Goal: Task Accomplishment & Management: Manage account settings

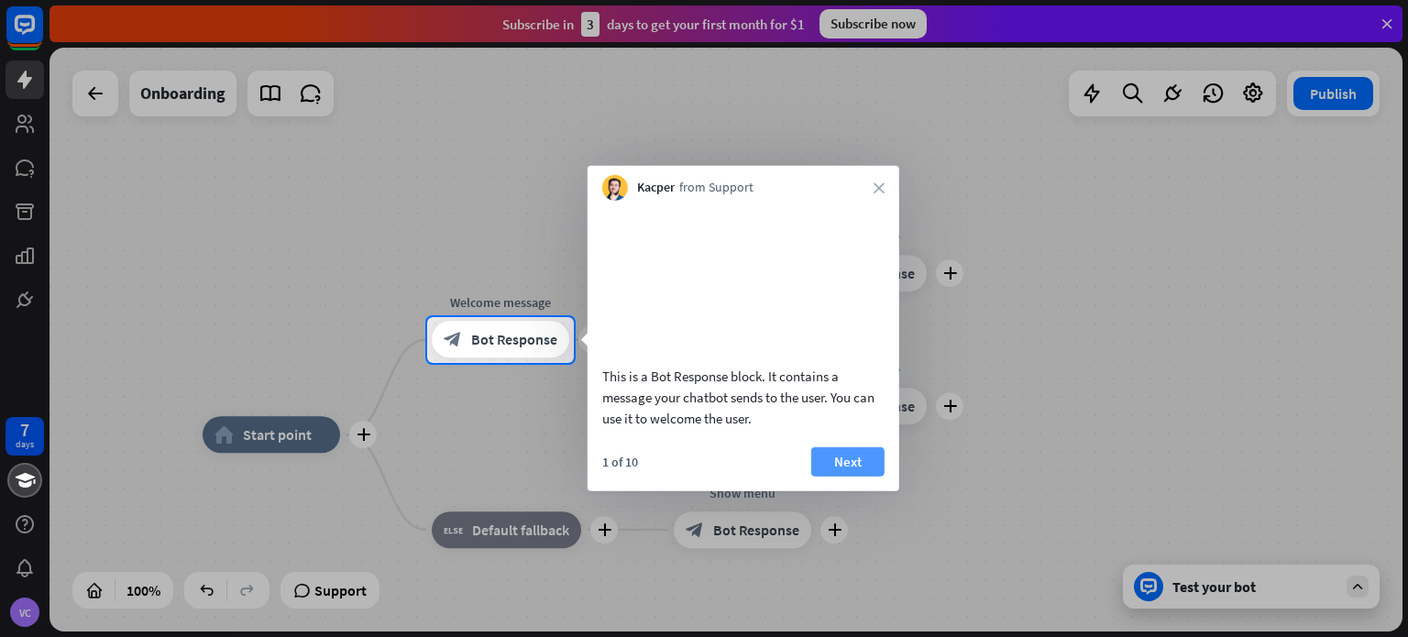
click at [864, 476] on button "Next" at bounding box center [847, 460] width 73 height 29
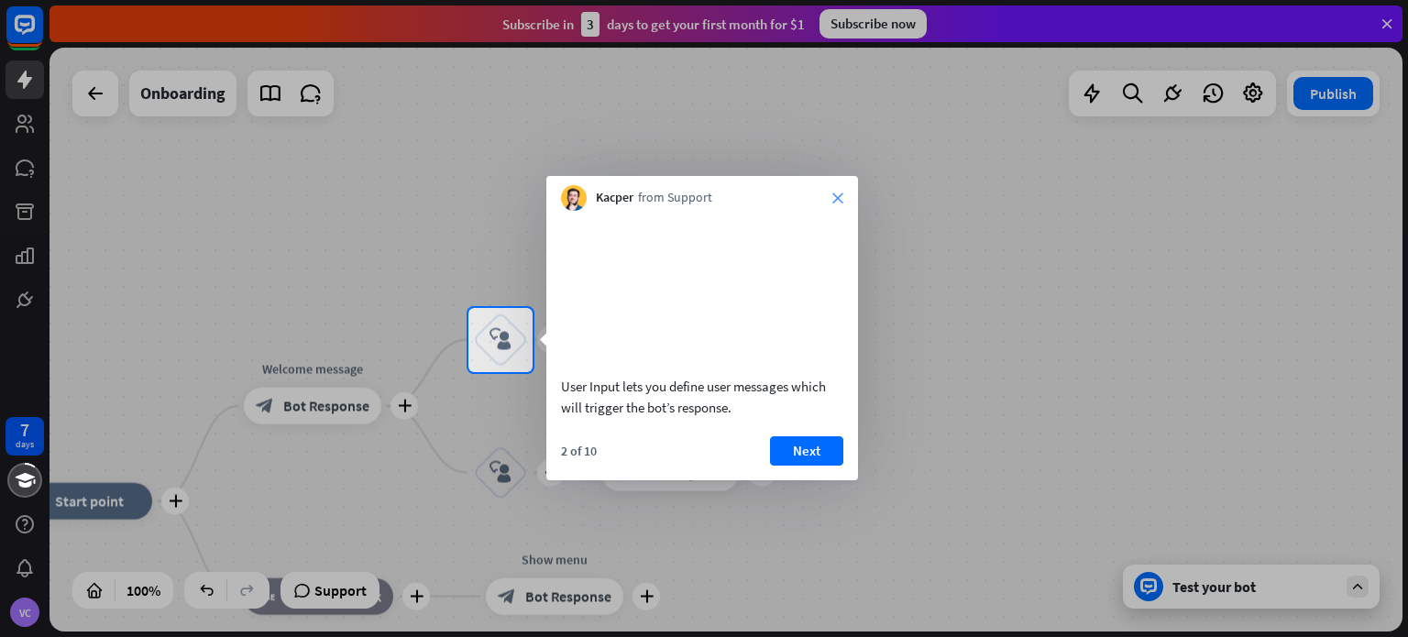
click at [836, 197] on icon "close" at bounding box center [837, 198] width 11 height 11
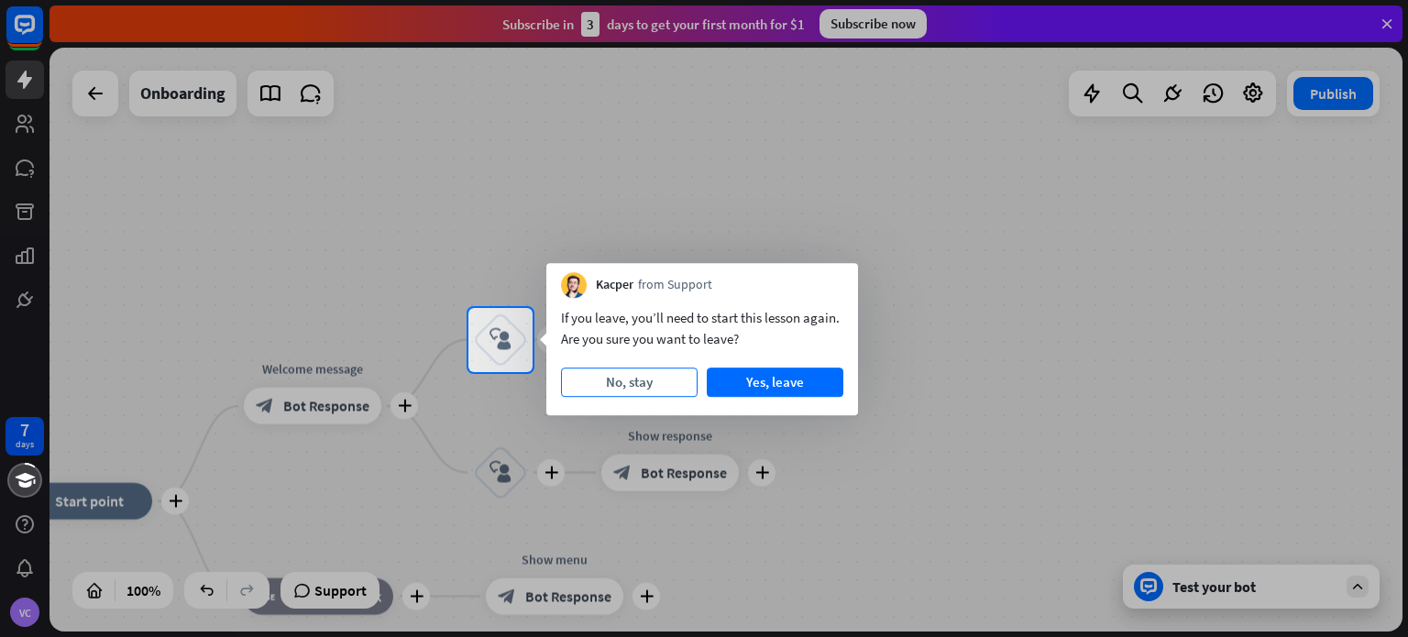
click at [661, 380] on button "No, stay" at bounding box center [629, 382] width 137 height 29
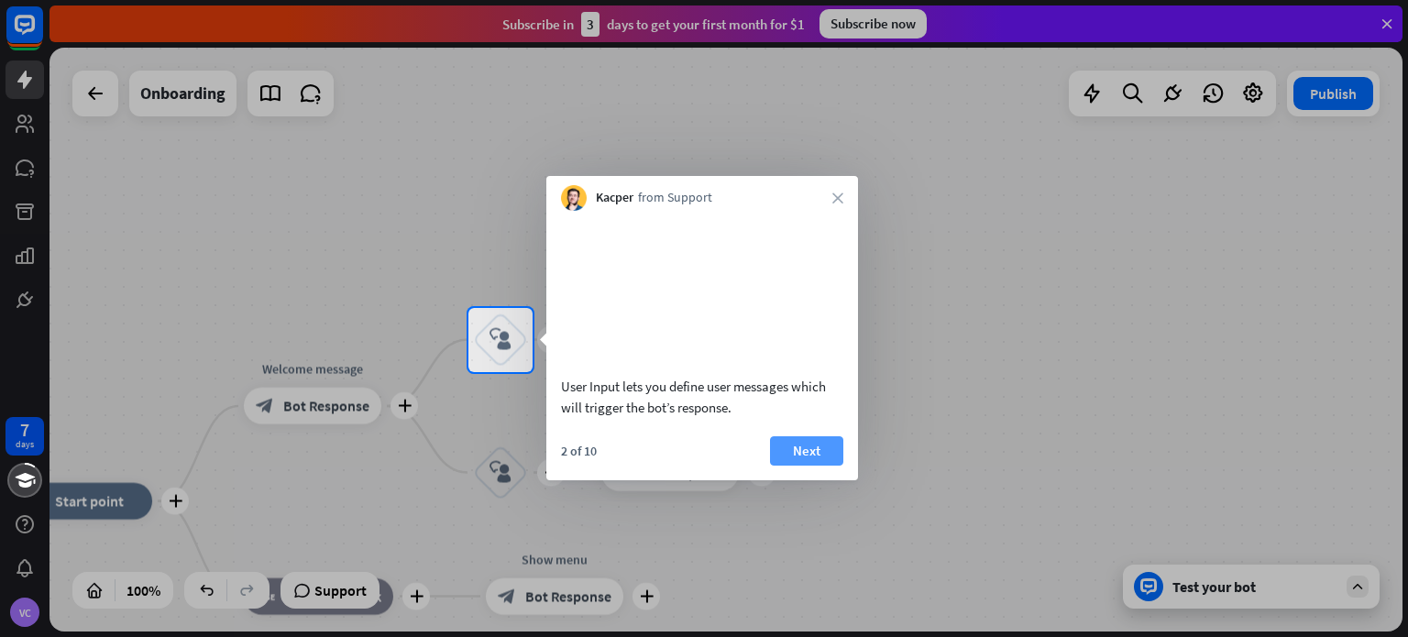
click at [798, 466] on button "Next" at bounding box center [806, 450] width 73 height 29
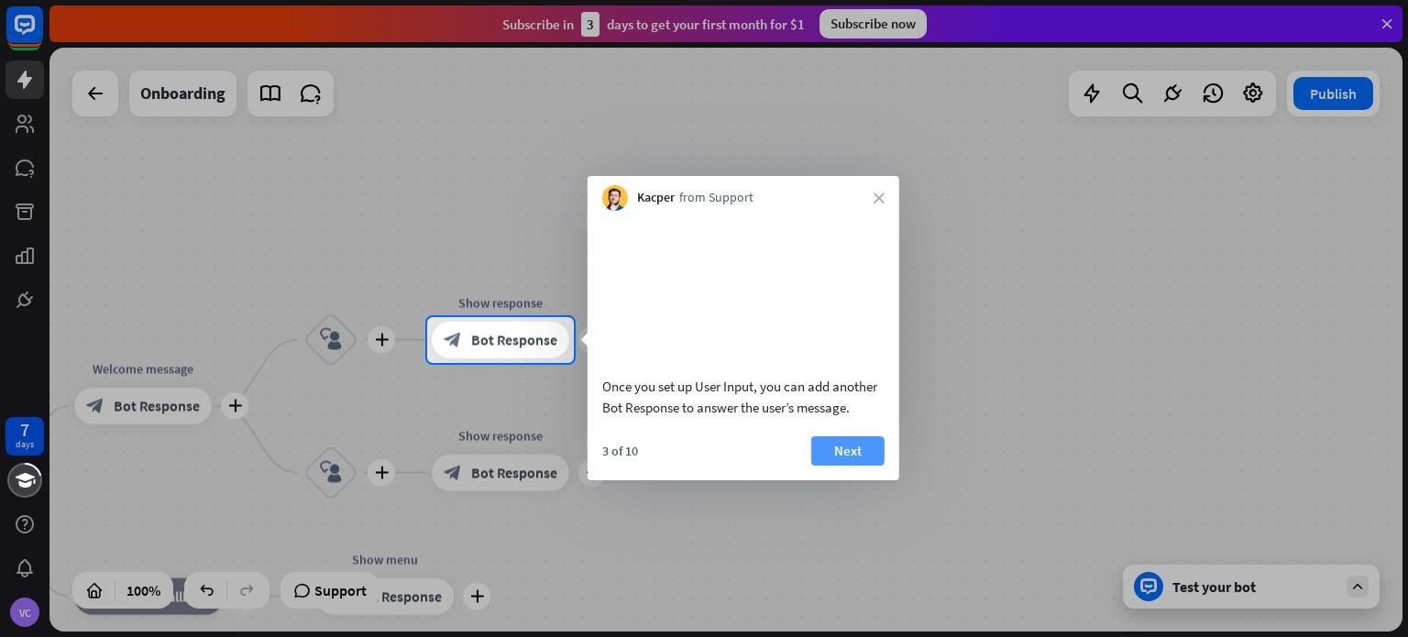
click at [831, 465] on button "Next" at bounding box center [847, 450] width 73 height 29
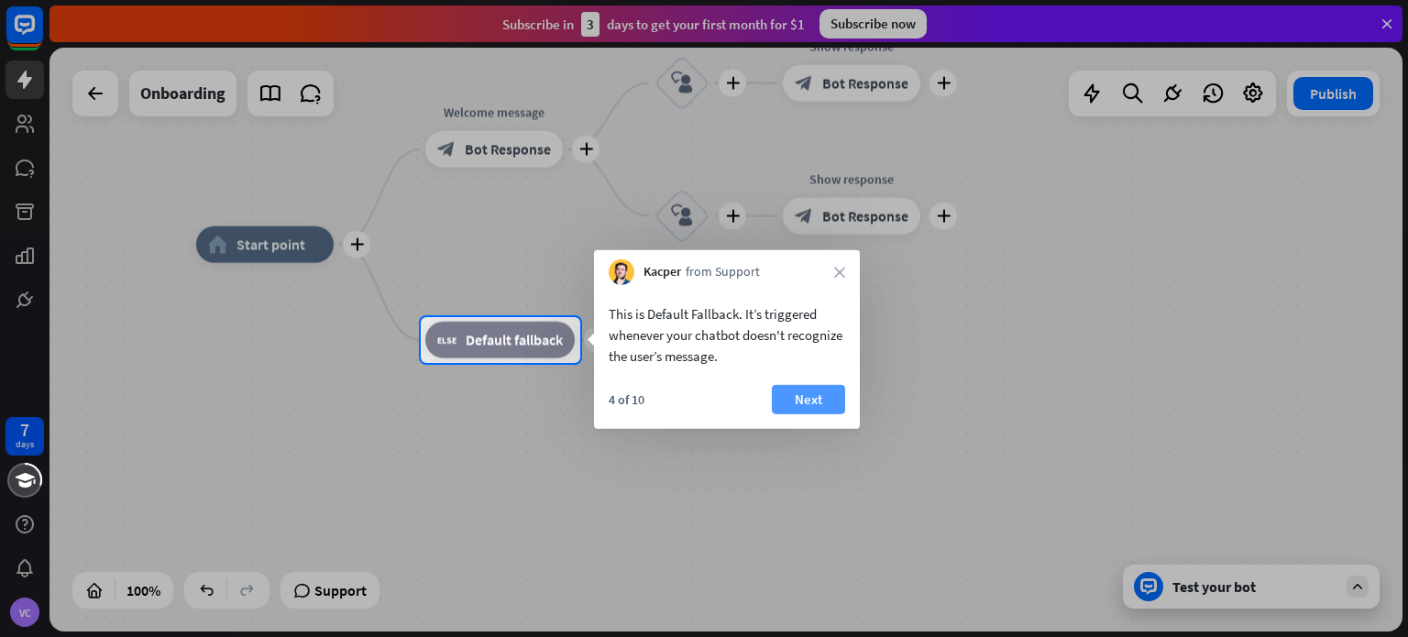
click at [810, 386] on button "Next" at bounding box center [808, 399] width 73 height 29
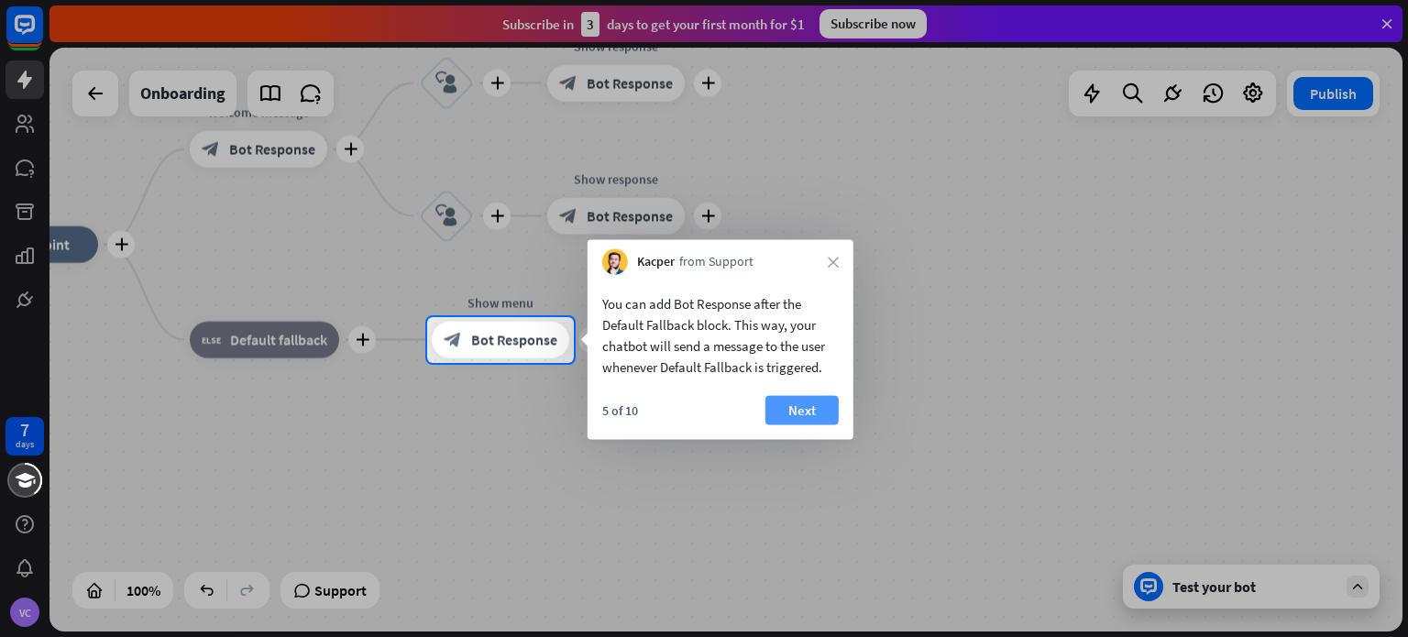
click at [817, 413] on button "Next" at bounding box center [801, 410] width 73 height 29
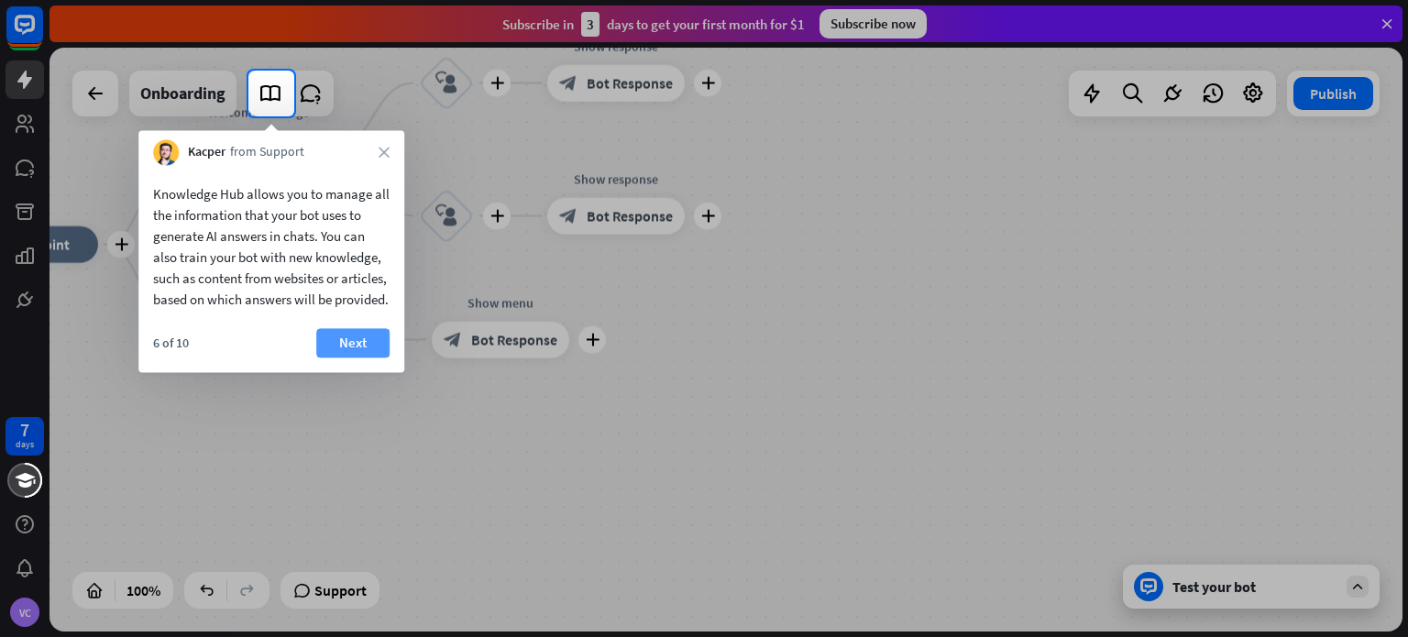
click at [363, 358] on button "Next" at bounding box center [352, 342] width 73 height 29
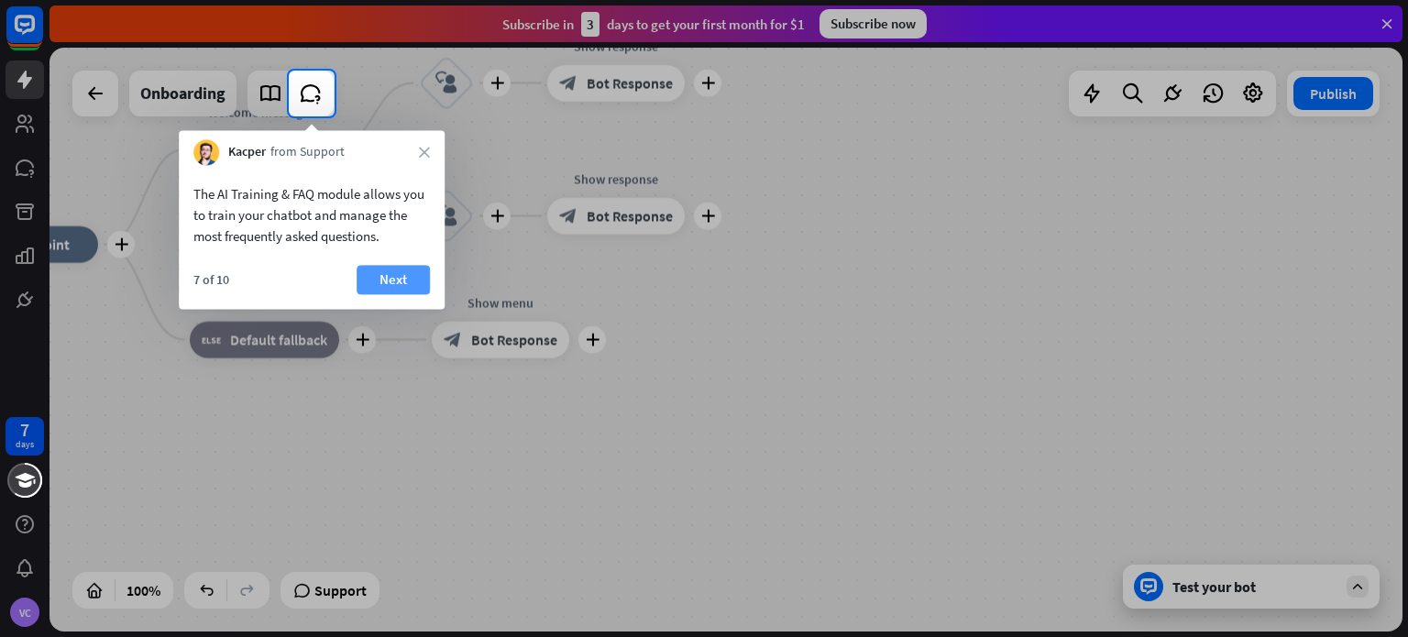
click at [402, 271] on button "Next" at bounding box center [393, 279] width 73 height 29
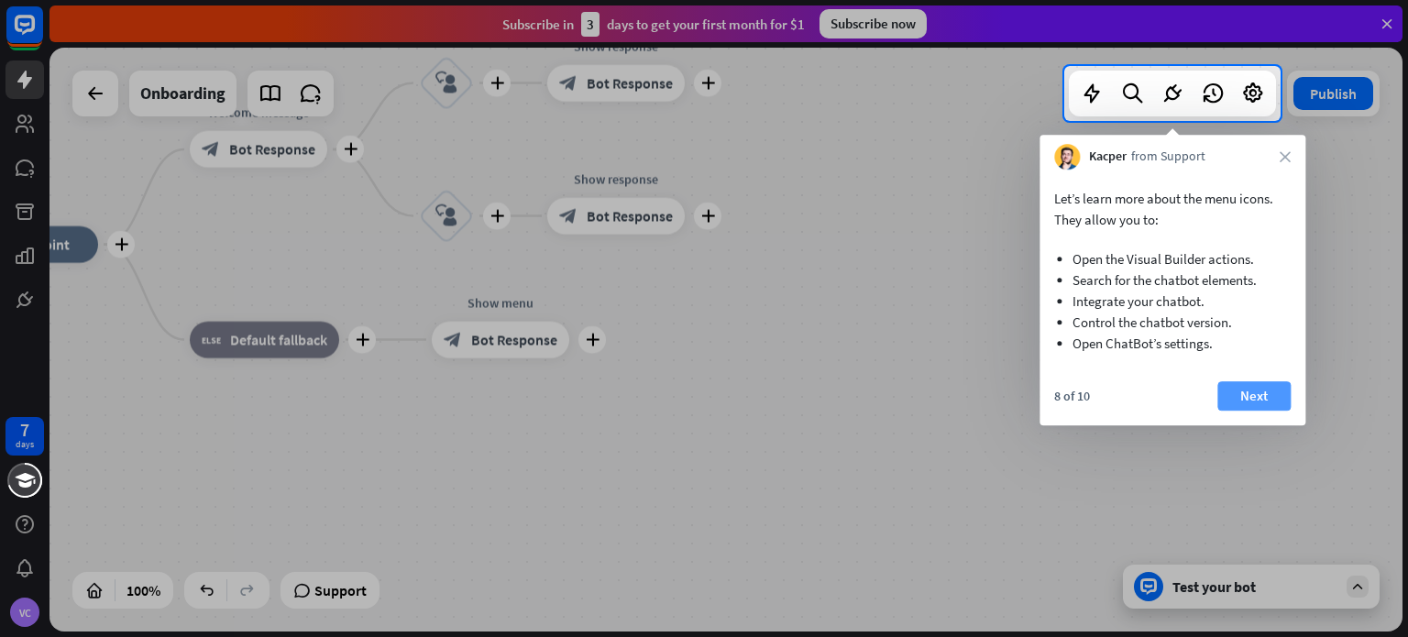
click at [1229, 396] on button "Next" at bounding box center [1253, 395] width 73 height 29
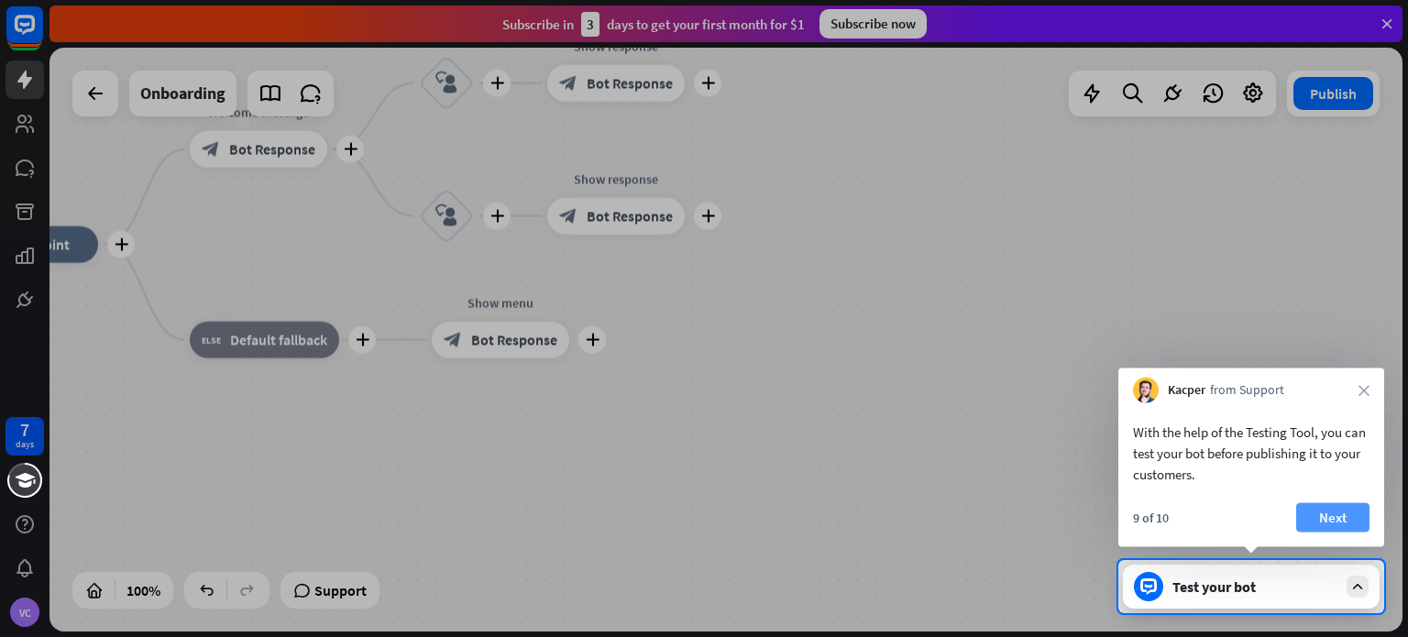
click at [1336, 515] on button "Next" at bounding box center [1332, 517] width 73 height 29
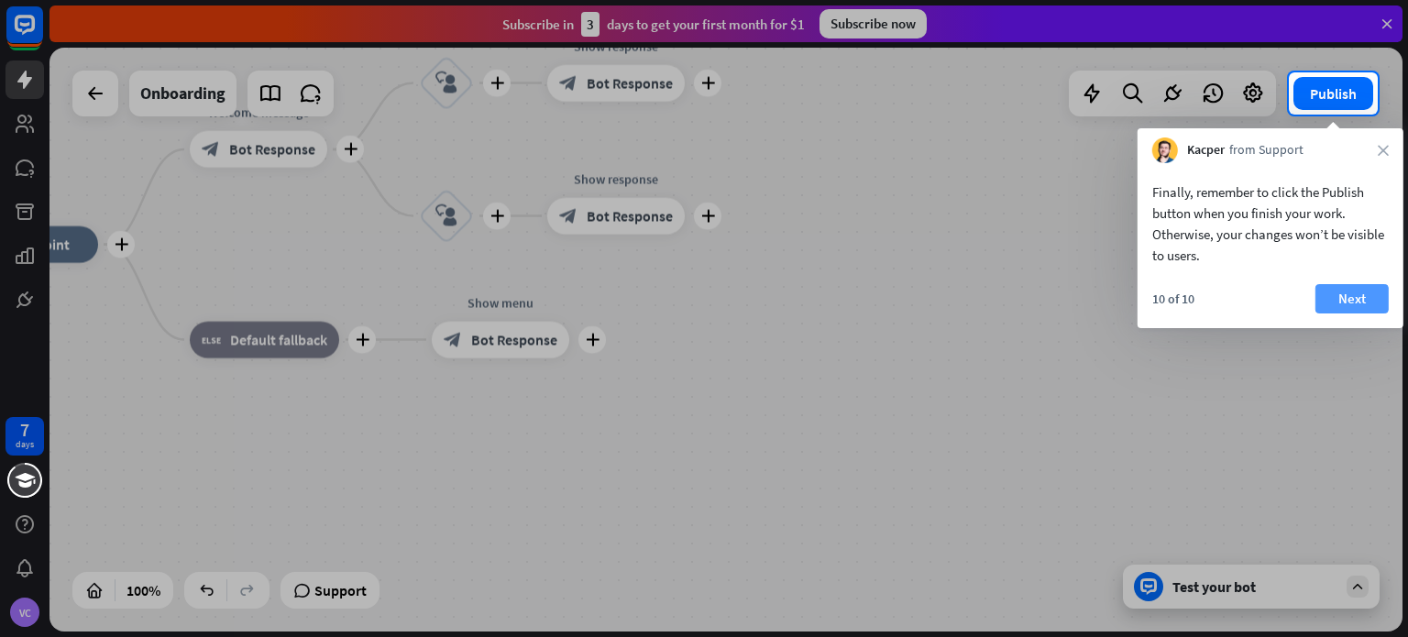
click at [1340, 289] on button "Next" at bounding box center [1351, 298] width 73 height 29
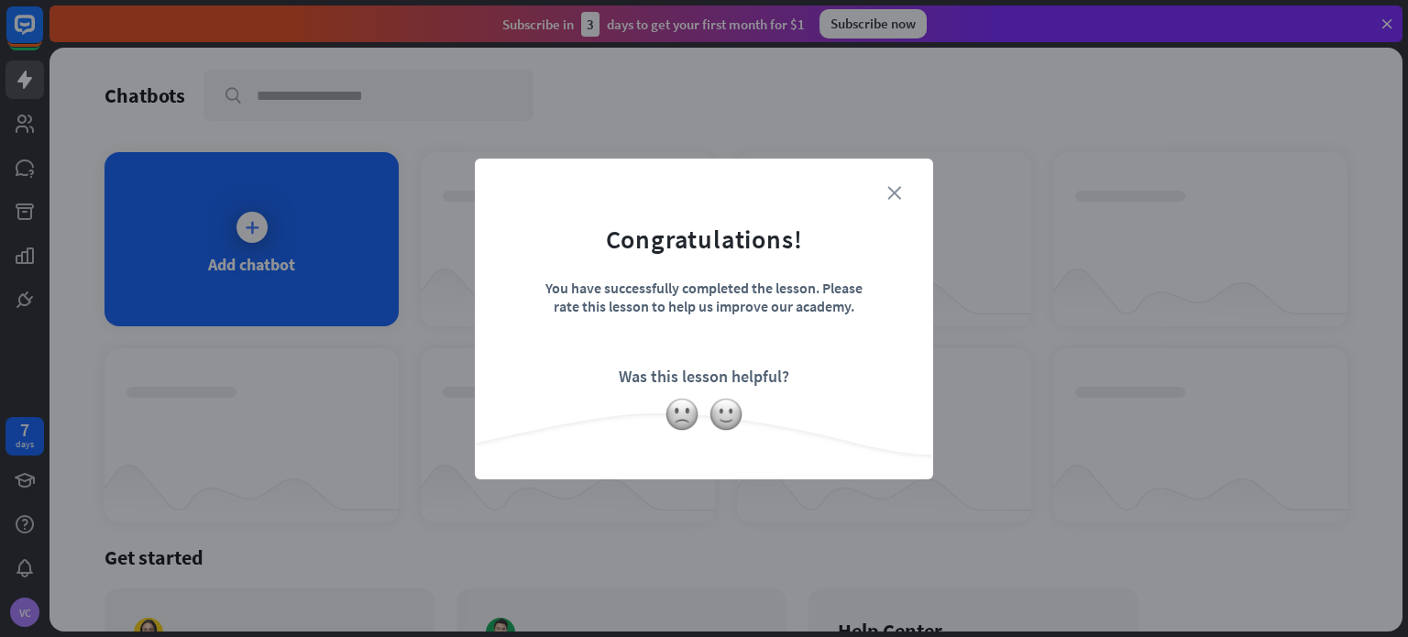
click at [888, 192] on icon "close" at bounding box center [894, 193] width 14 height 14
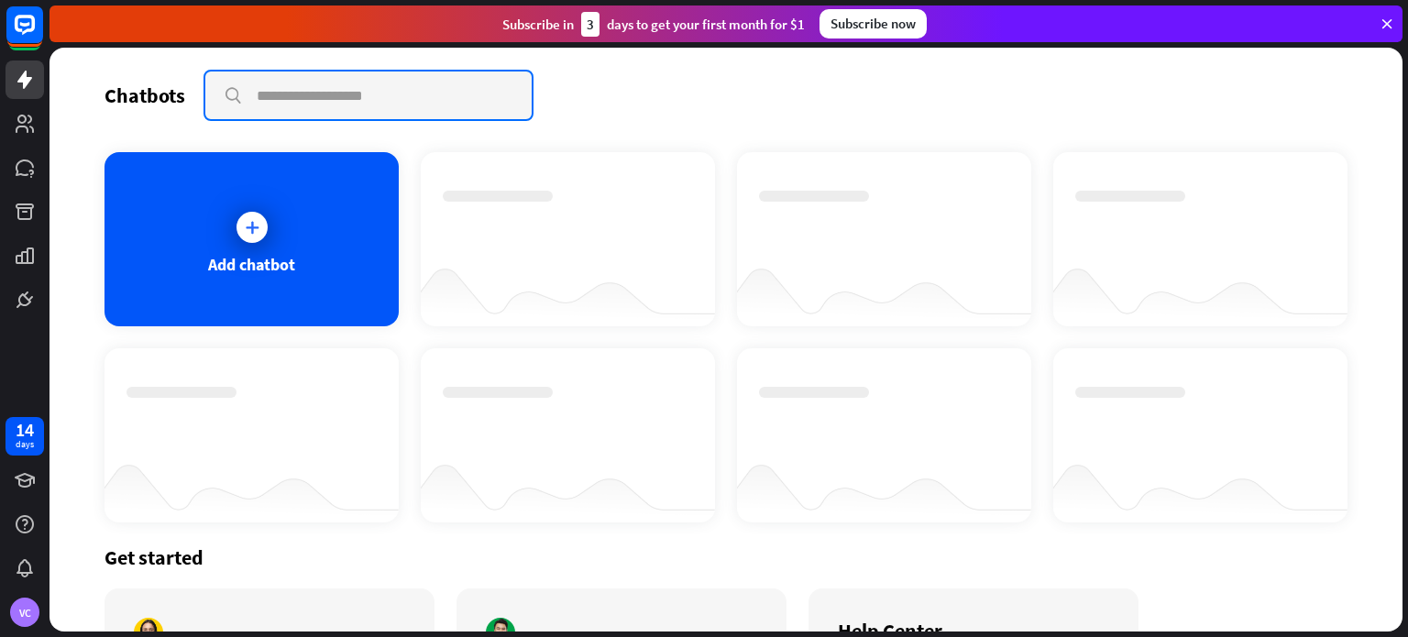
click at [374, 103] on input "text" at bounding box center [368, 96] width 326 height 48
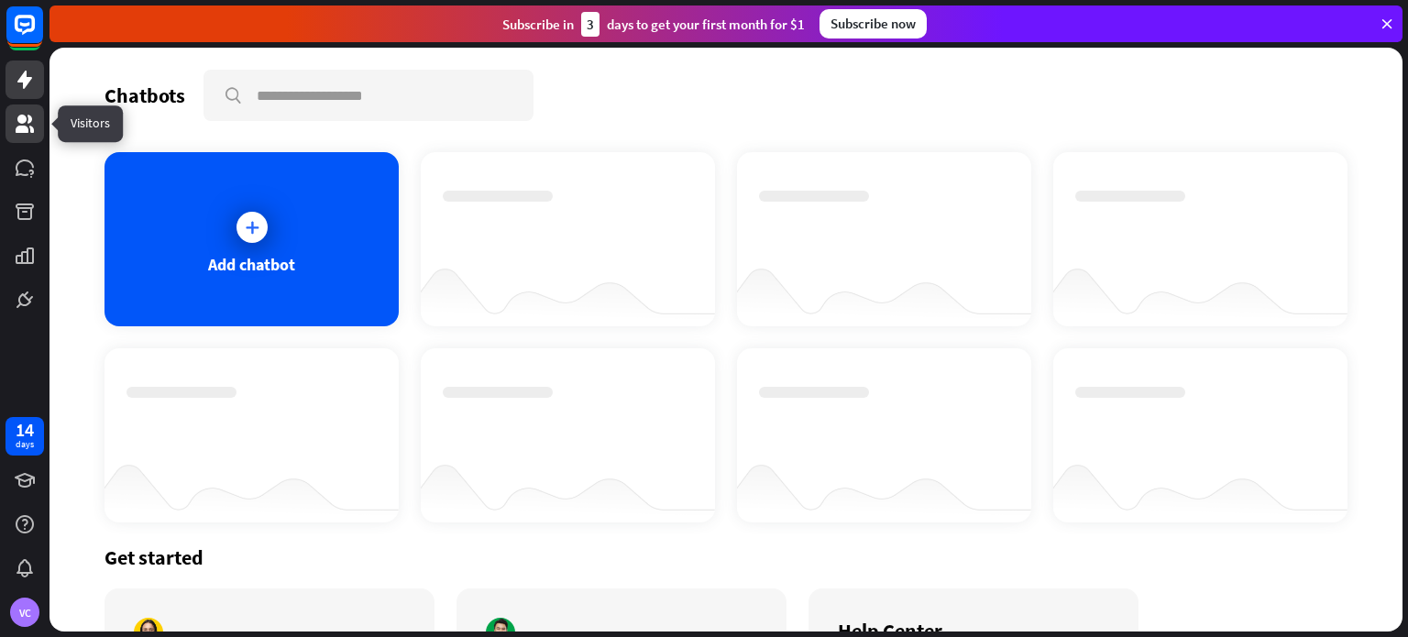
click at [22, 122] on icon at bounding box center [25, 124] width 18 height 18
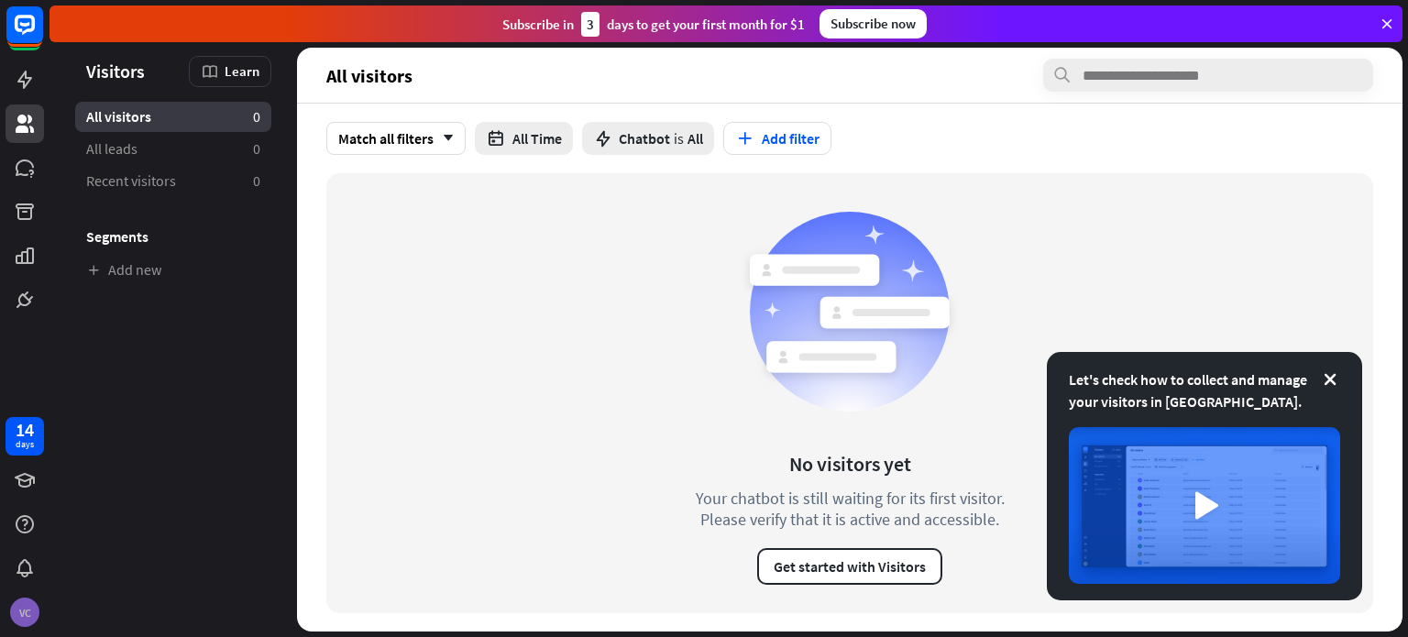
click at [28, 610] on div "VC" at bounding box center [24, 612] width 29 height 29
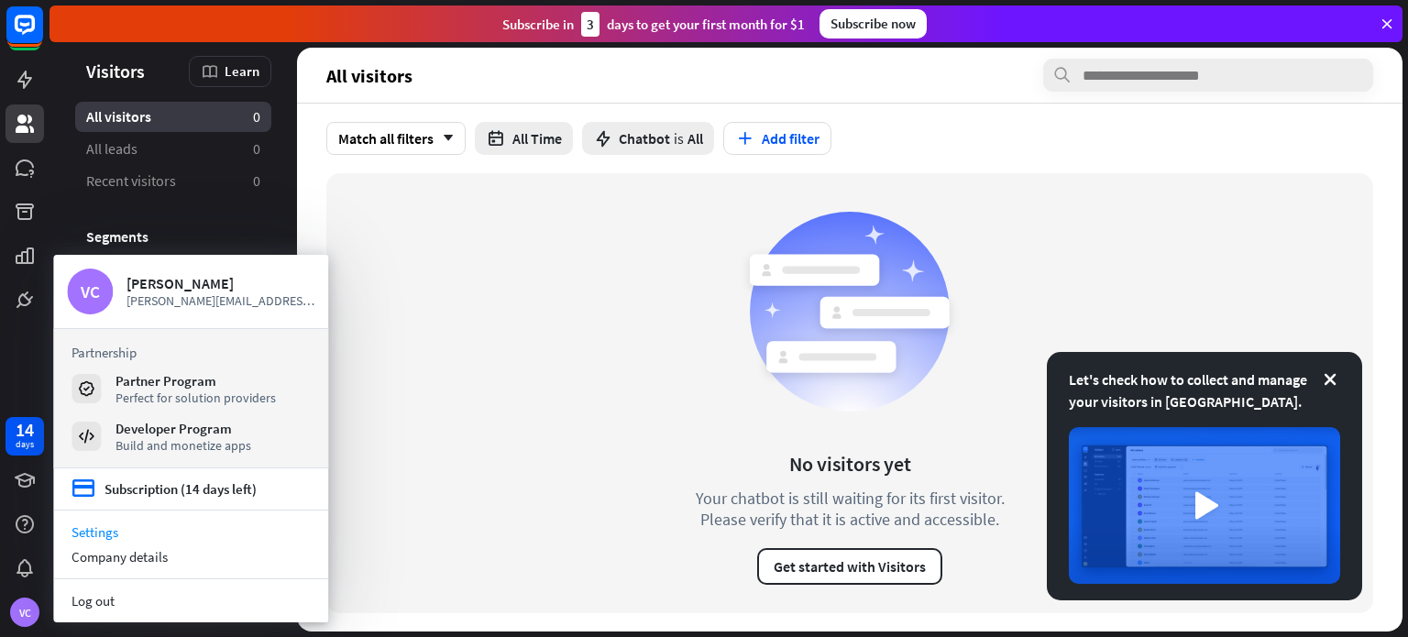
click at [105, 531] on link "Settings" at bounding box center [190, 532] width 275 height 25
